Goal: Download file/media

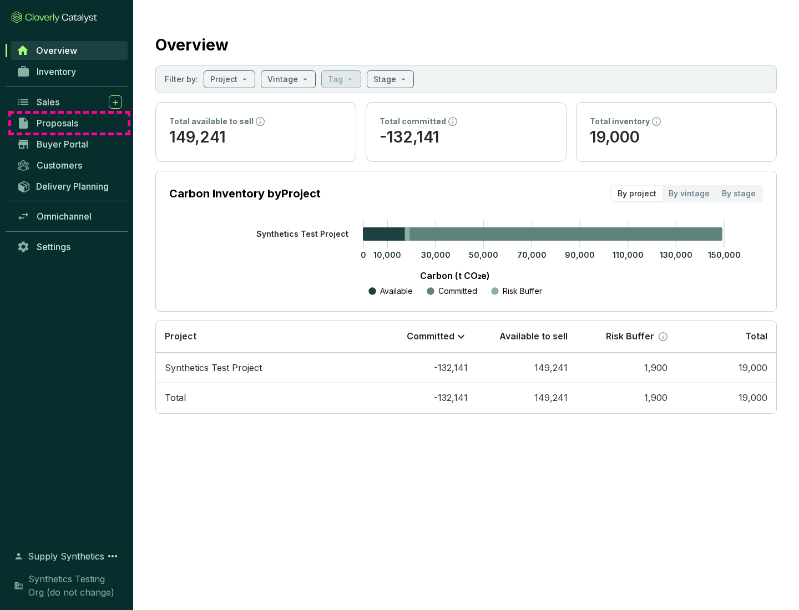
click at [69, 123] on span "Proposals" at bounding box center [58, 123] width 42 height 11
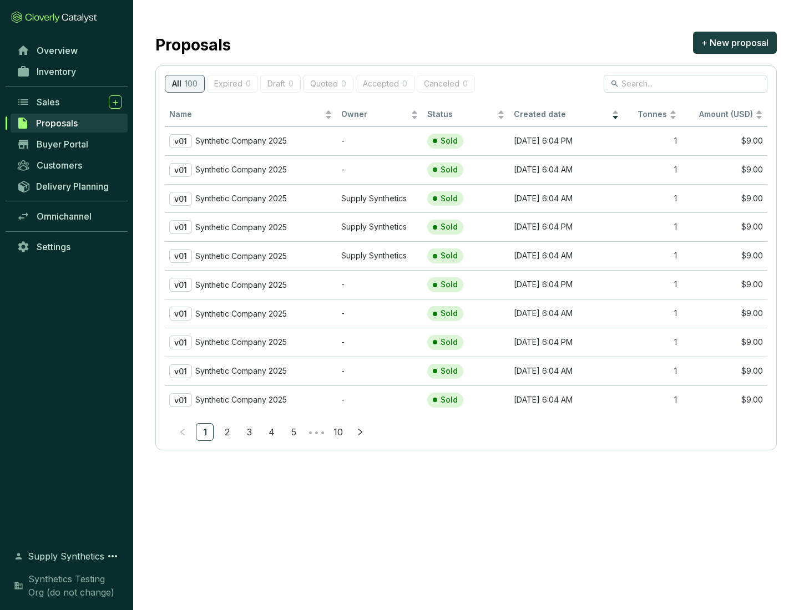
click at [241, 141] on p "Synthetic Company 2025" at bounding box center [241, 141] width 92 height 10
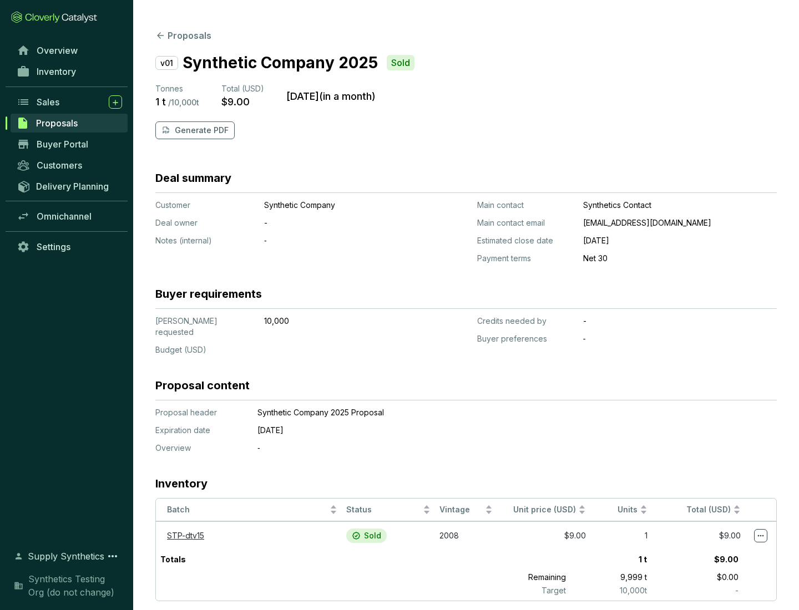
click at [200, 130] on p "Generate PDF" at bounding box center [202, 130] width 54 height 11
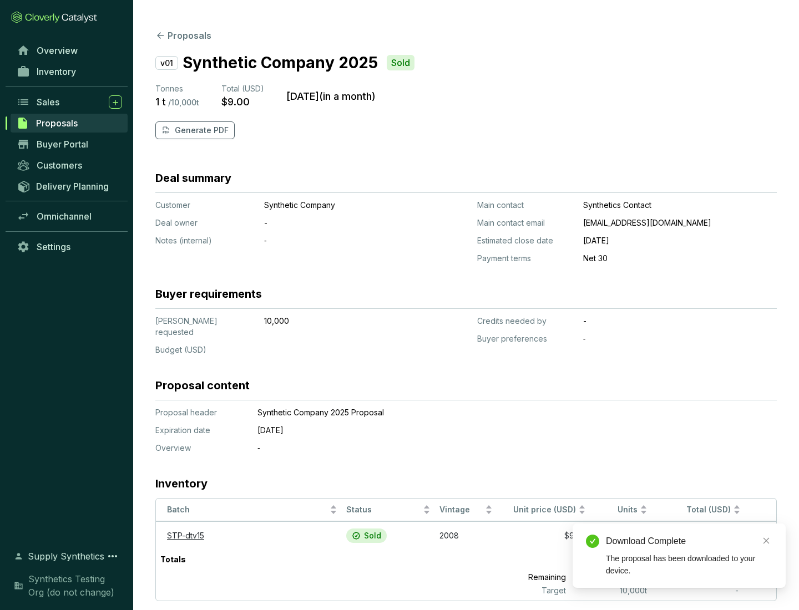
click at [689, 541] on div "Download Complete" at bounding box center [689, 541] width 166 height 13
